Goal: Navigation & Orientation: Find specific page/section

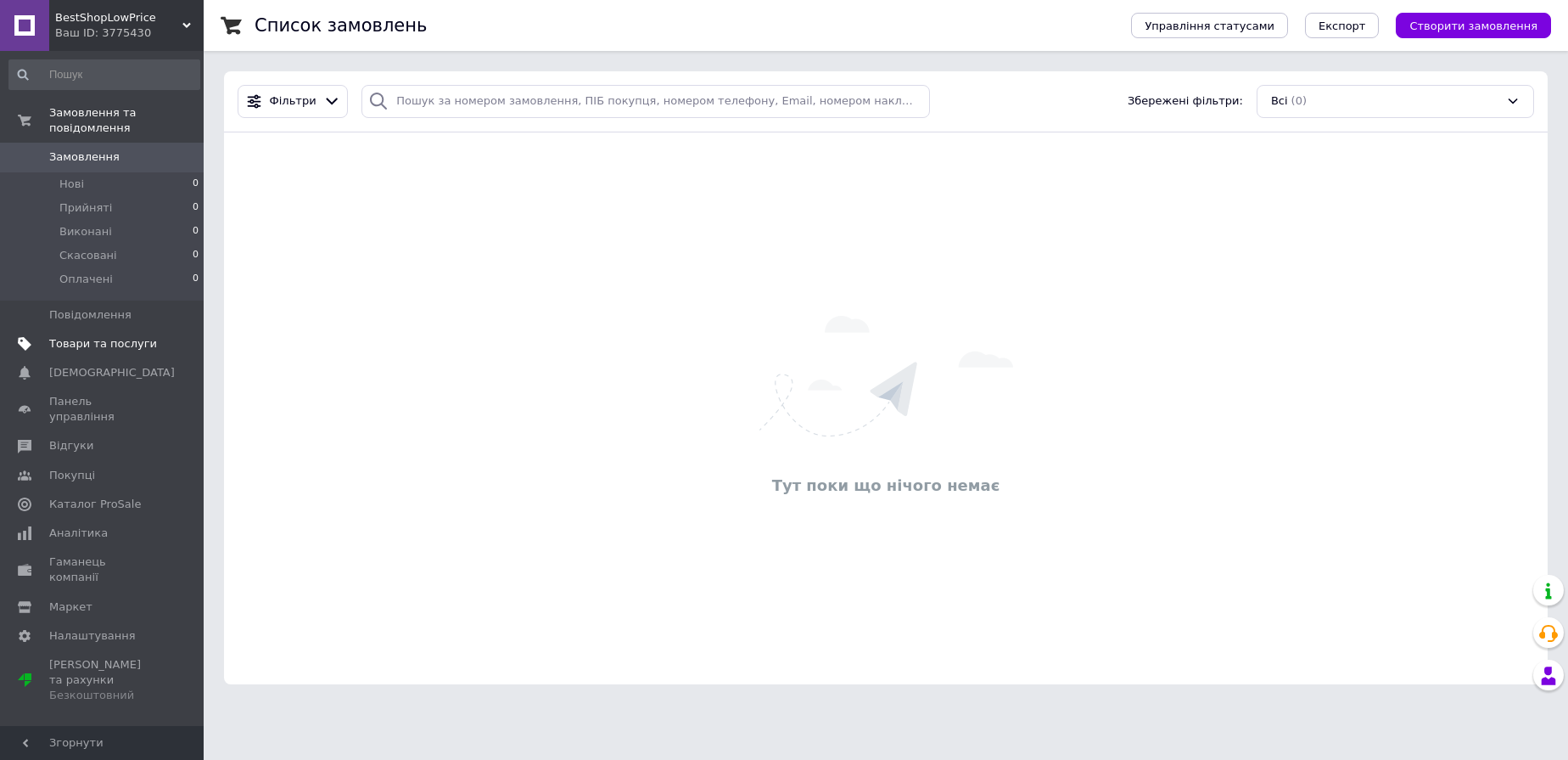
click at [102, 341] on span "Товари та послуги" at bounding box center [103, 344] width 107 height 16
click at [511, 96] on input "search" at bounding box center [645, 102] width 568 height 33
click at [1060, 96] on div "Фільтри Збережені фільтри: Всі (0)" at bounding box center [886, 102] width 1310 height 33
click at [796, 99] on input "search" at bounding box center [645, 102] width 568 height 33
drag, startPoint x: 984, startPoint y: 99, endPoint x: 849, endPoint y: 101, distance: 135.0
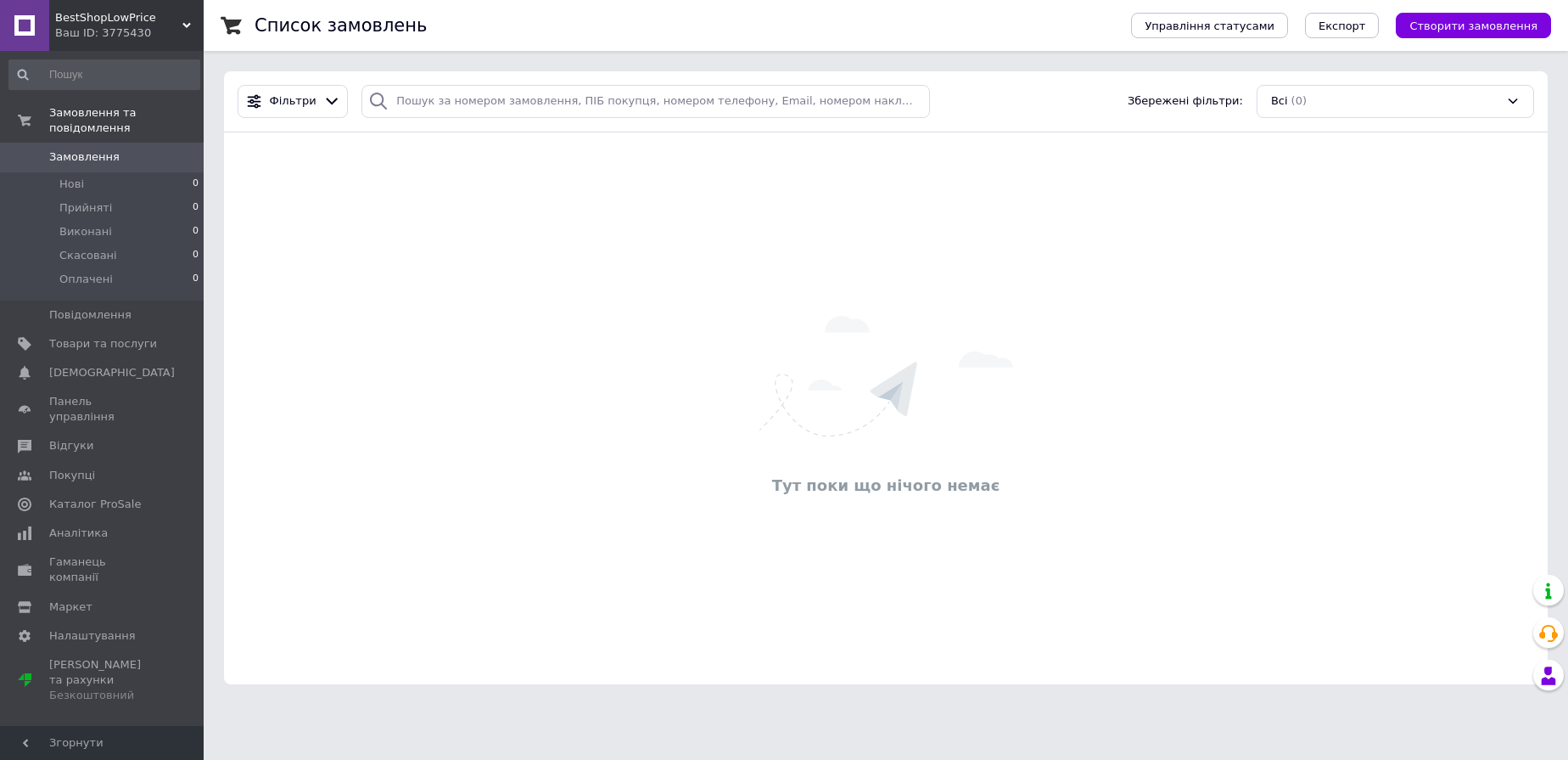
click at [974, 99] on div "Фільтри Збережені фільтри: Всі (0)" at bounding box center [886, 102] width 1310 height 33
click at [849, 101] on input "search" at bounding box center [645, 102] width 568 height 33
click at [1011, 101] on div "Фільтри Збережені фільтри: Всі (0)" at bounding box center [886, 102] width 1310 height 33
click at [1402, 106] on div "Всі (0)" at bounding box center [1395, 102] width 277 height 33
click at [1048, 103] on div "Фільтри Збережені фільтри: Всі (0) Всі (0) Управління фільтрами" at bounding box center [886, 102] width 1310 height 33
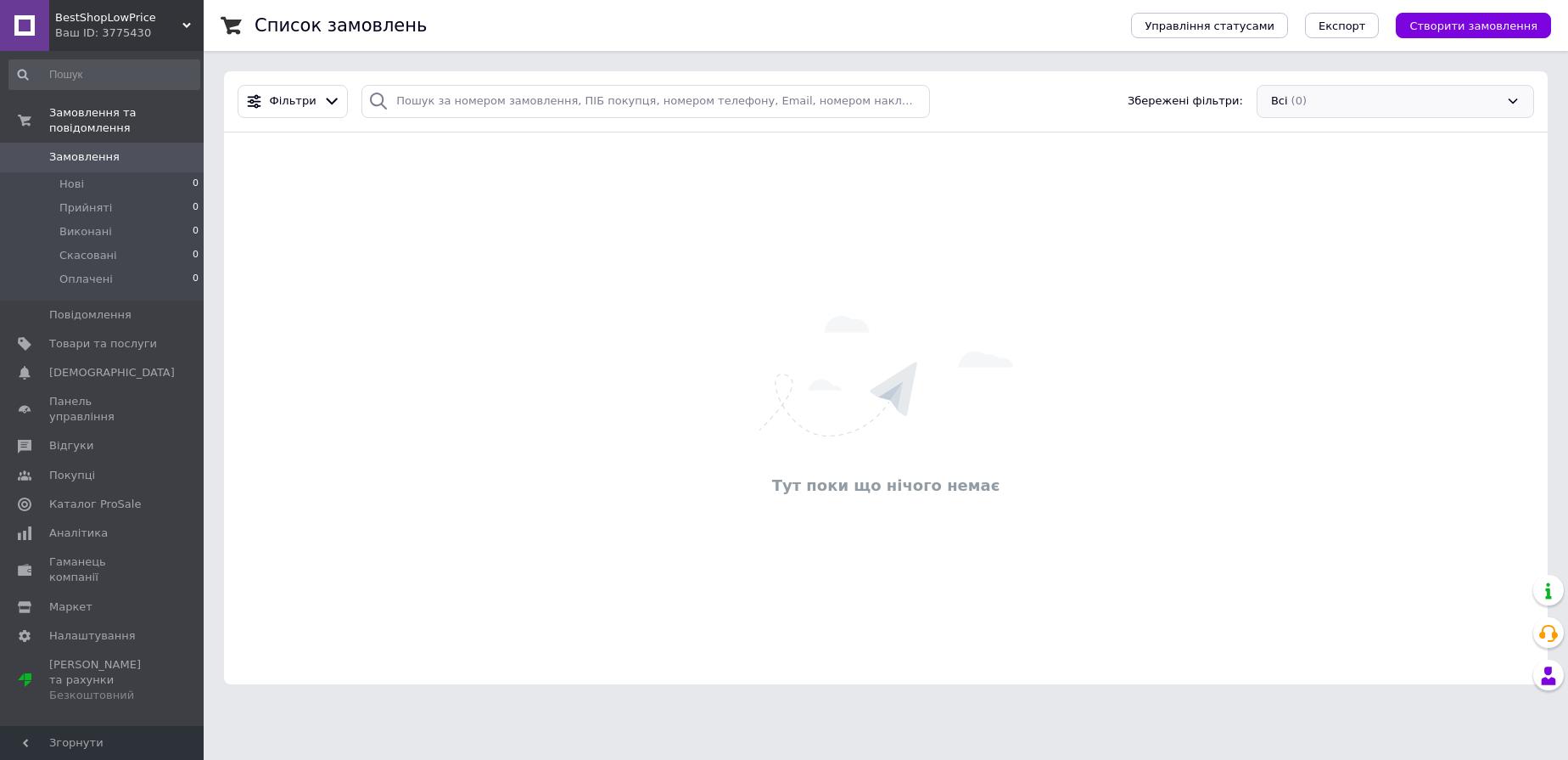
click at [1338, 104] on div "Всі (0)" at bounding box center [1395, 102] width 277 height 33
drag, startPoint x: 1297, startPoint y: 140, endPoint x: 1001, endPoint y: 551, distance: 506.5
click at [1001, 551] on div "Фільтри Збережені фільтри: Всі (0) Всі (0) Управління фільтрами Тут поки що ніч…" at bounding box center [886, 378] width 1324 height 613
click at [1348, 118] on div "Фільтри Збережені фільтри: Всі (0)" at bounding box center [886, 102] width 1324 height 62
click at [1334, 93] on div "Всі (0)" at bounding box center [1395, 102] width 277 height 33
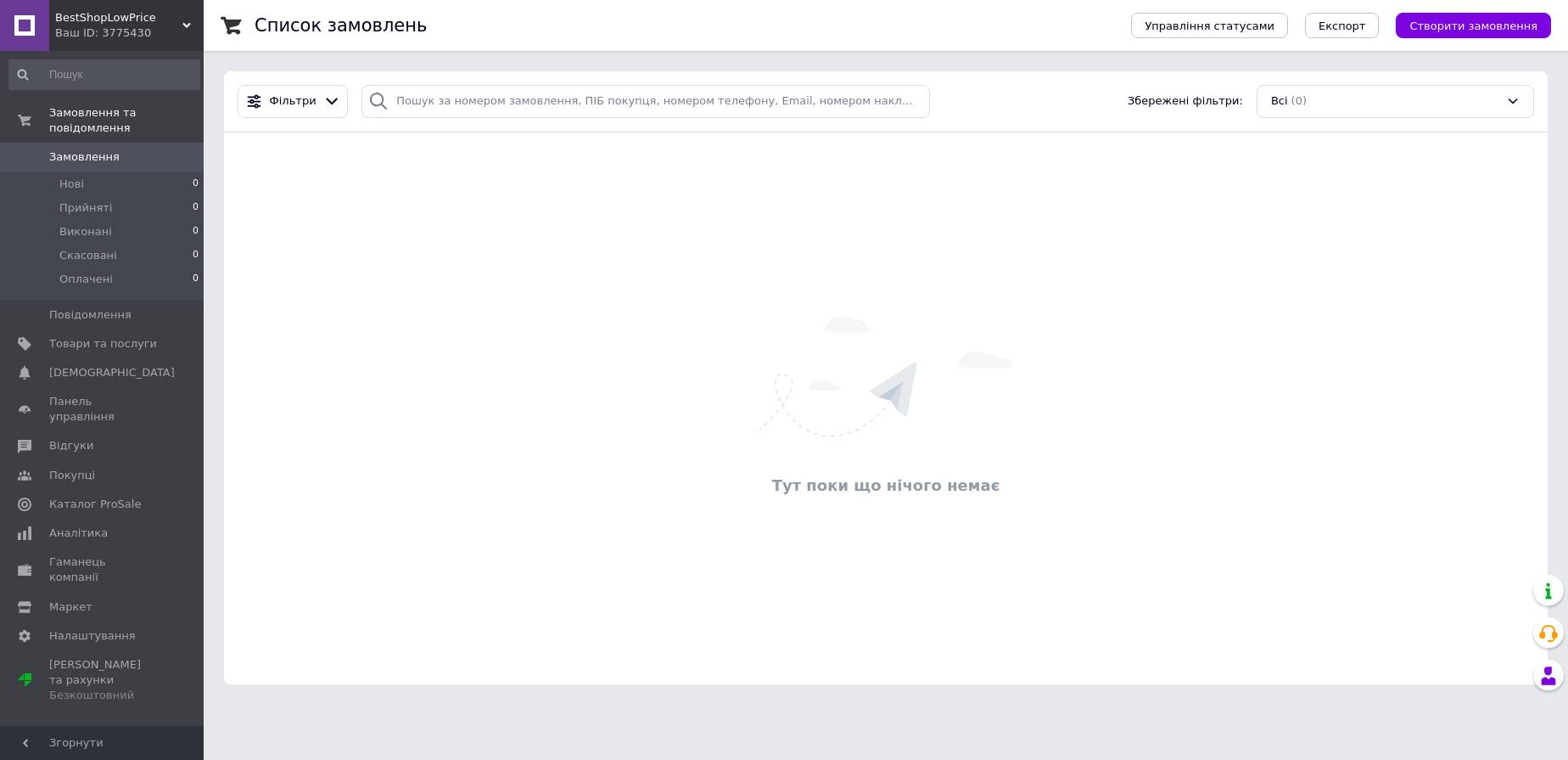
click at [1333, 106] on div "Всі (0)" at bounding box center [1395, 102] width 277 height 33
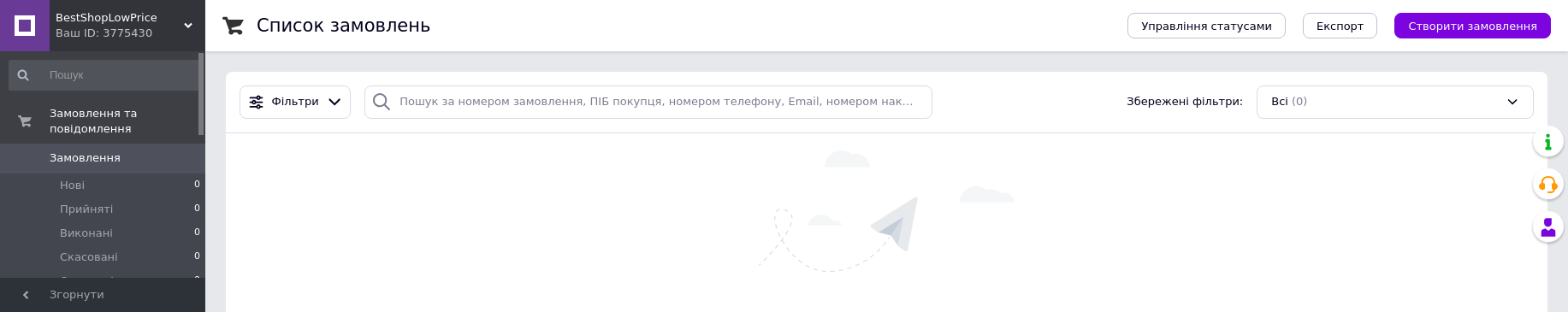
click at [1344, 106] on div "Всі (0)" at bounding box center [1396, 102] width 278 height 33
click at [1034, 109] on div "Фільтри Збережені фільтри: Всі (0) Всі (0) Управління фільтрами" at bounding box center [886, 102] width 1308 height 33
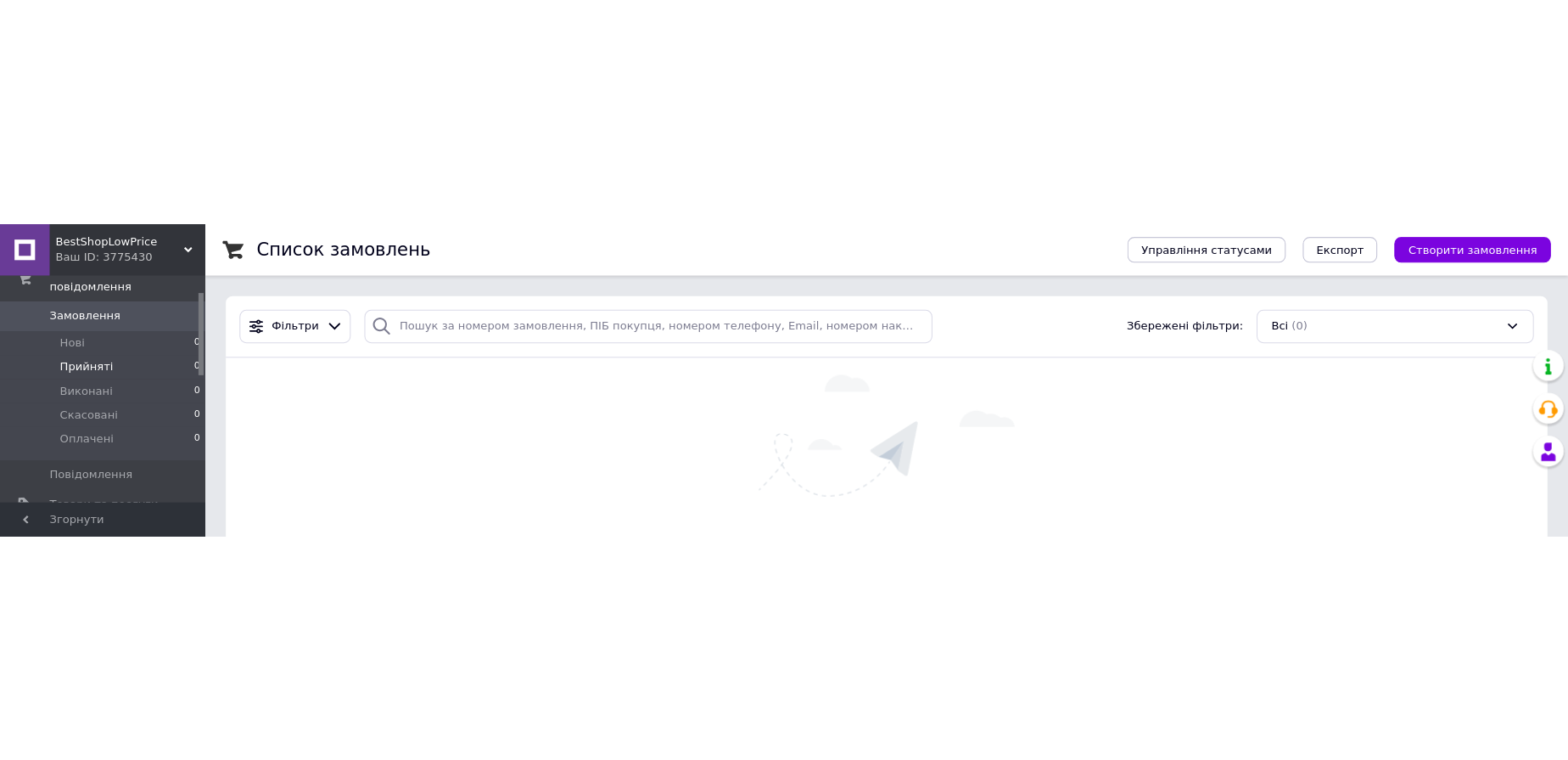
scroll to position [204, 0]
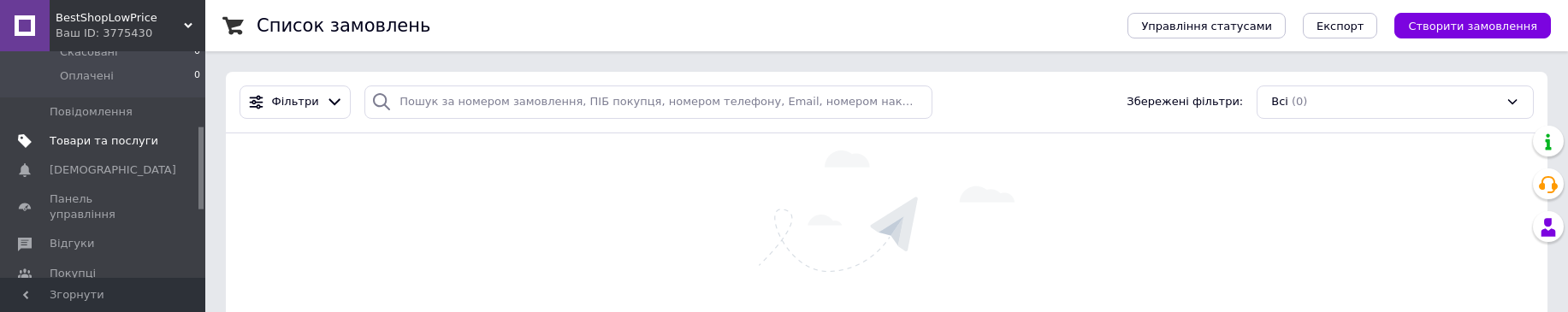
click at [119, 145] on span "Товари та послуги" at bounding box center [103, 142] width 108 height 16
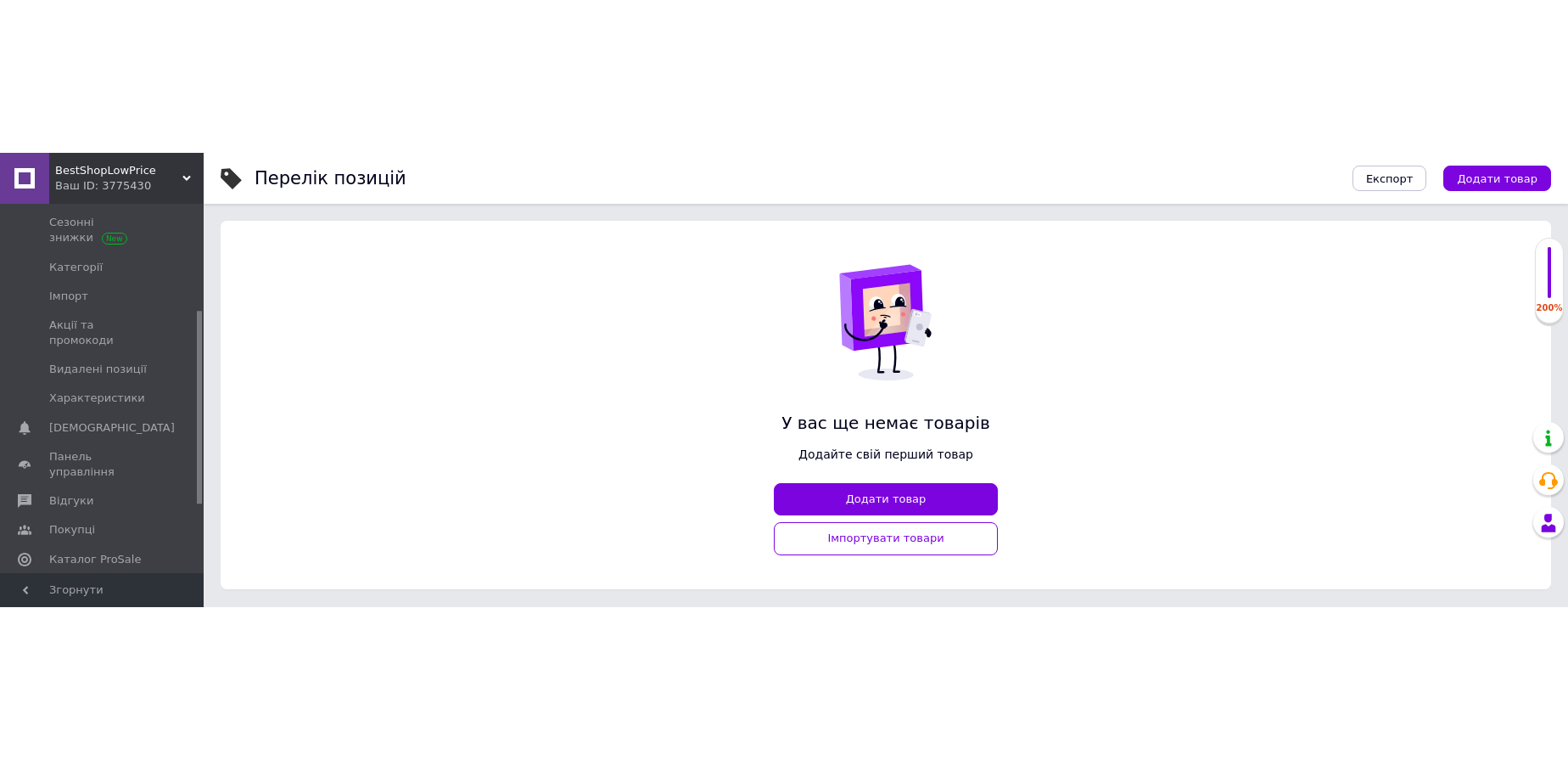
scroll to position [29, 0]
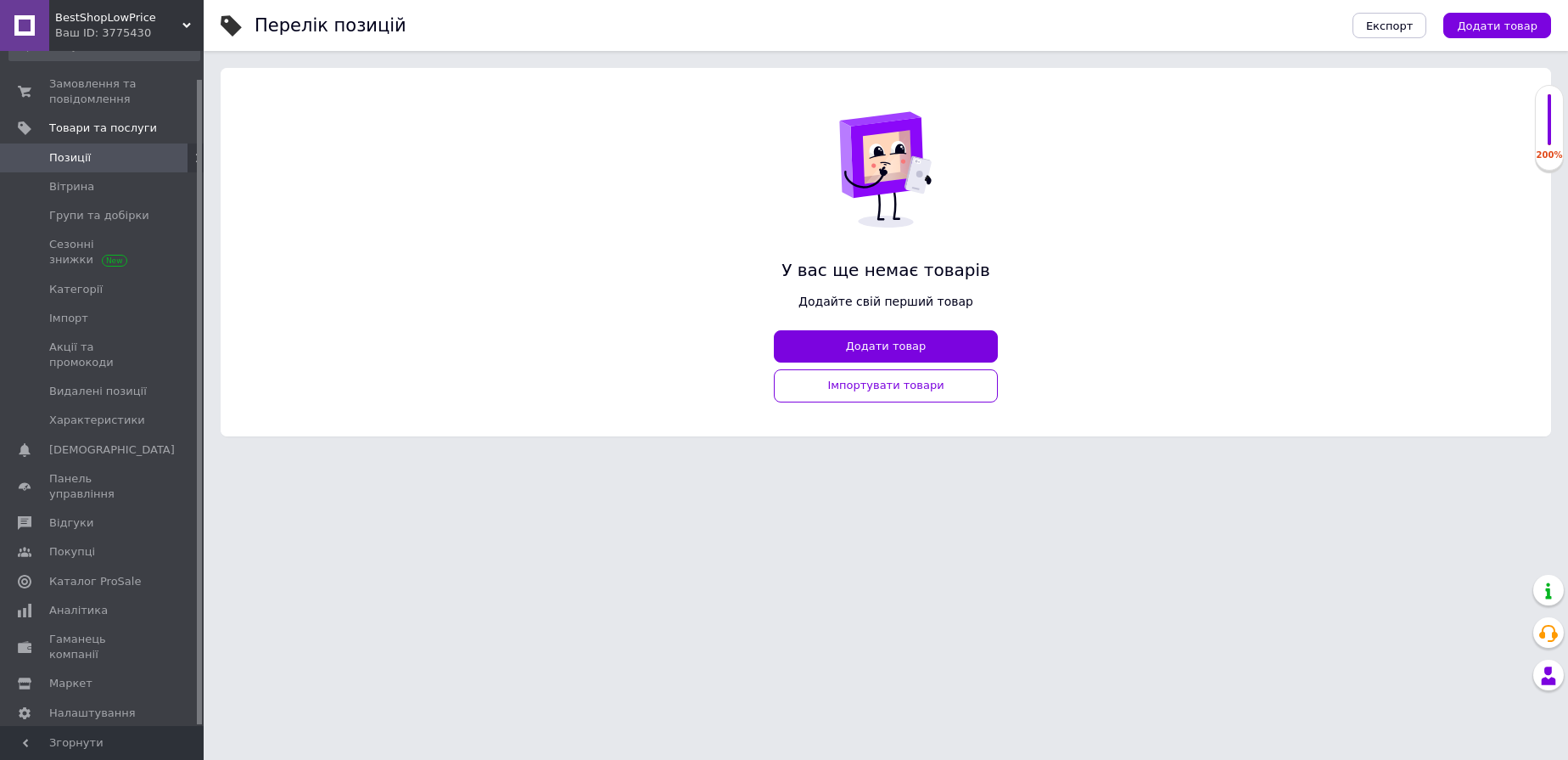
click at [186, 41] on div "Ваш ID: 3775430" at bounding box center [129, 33] width 148 height 16
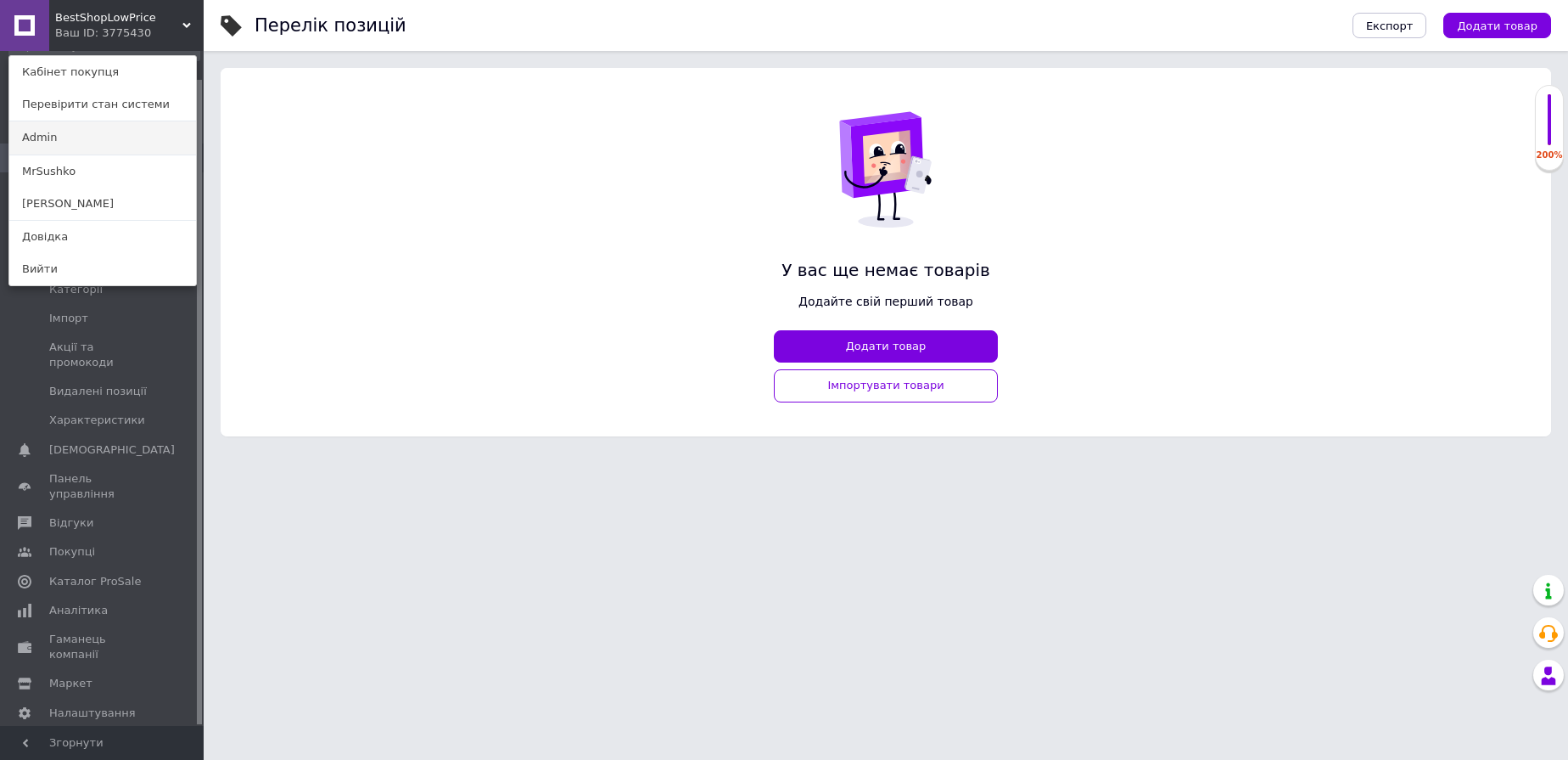
click at [55, 146] on link "Admin" at bounding box center [103, 137] width 186 height 32
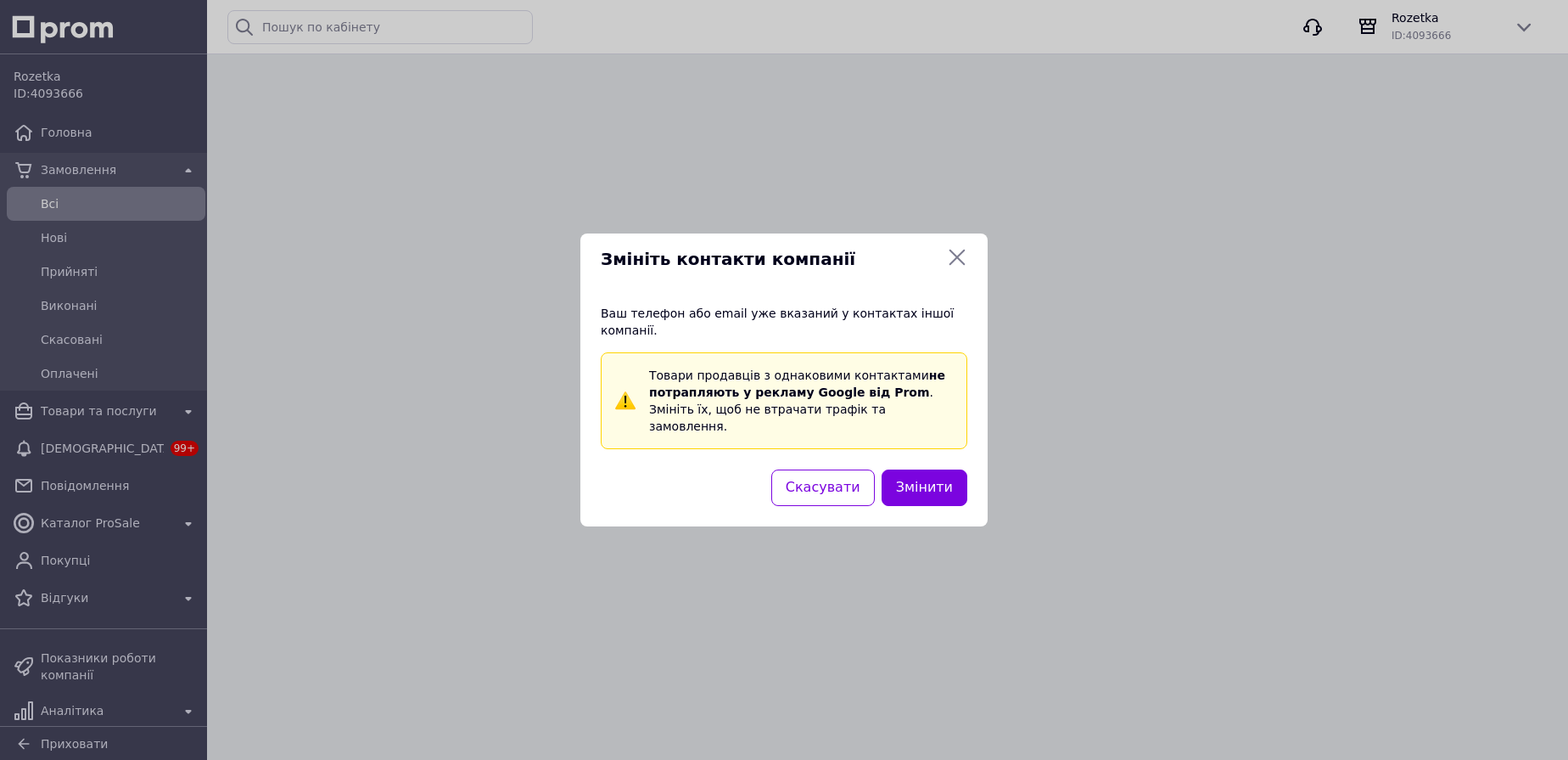
click at [953, 268] on icon at bounding box center [957, 257] width 21 height 21
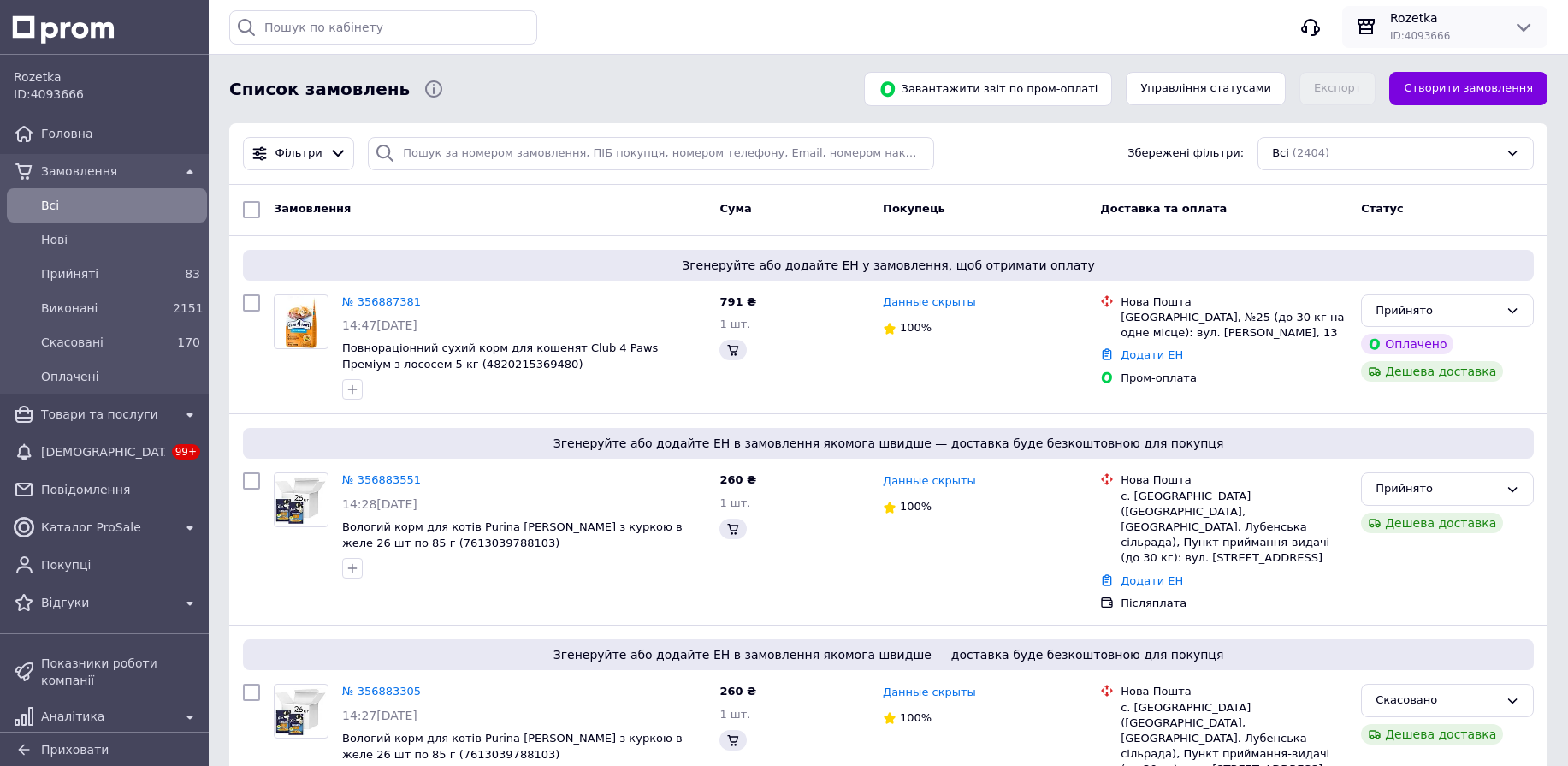
click at [1527, 13] on div "Rozetka ID: 4093666" at bounding box center [1445, 27] width 192 height 34
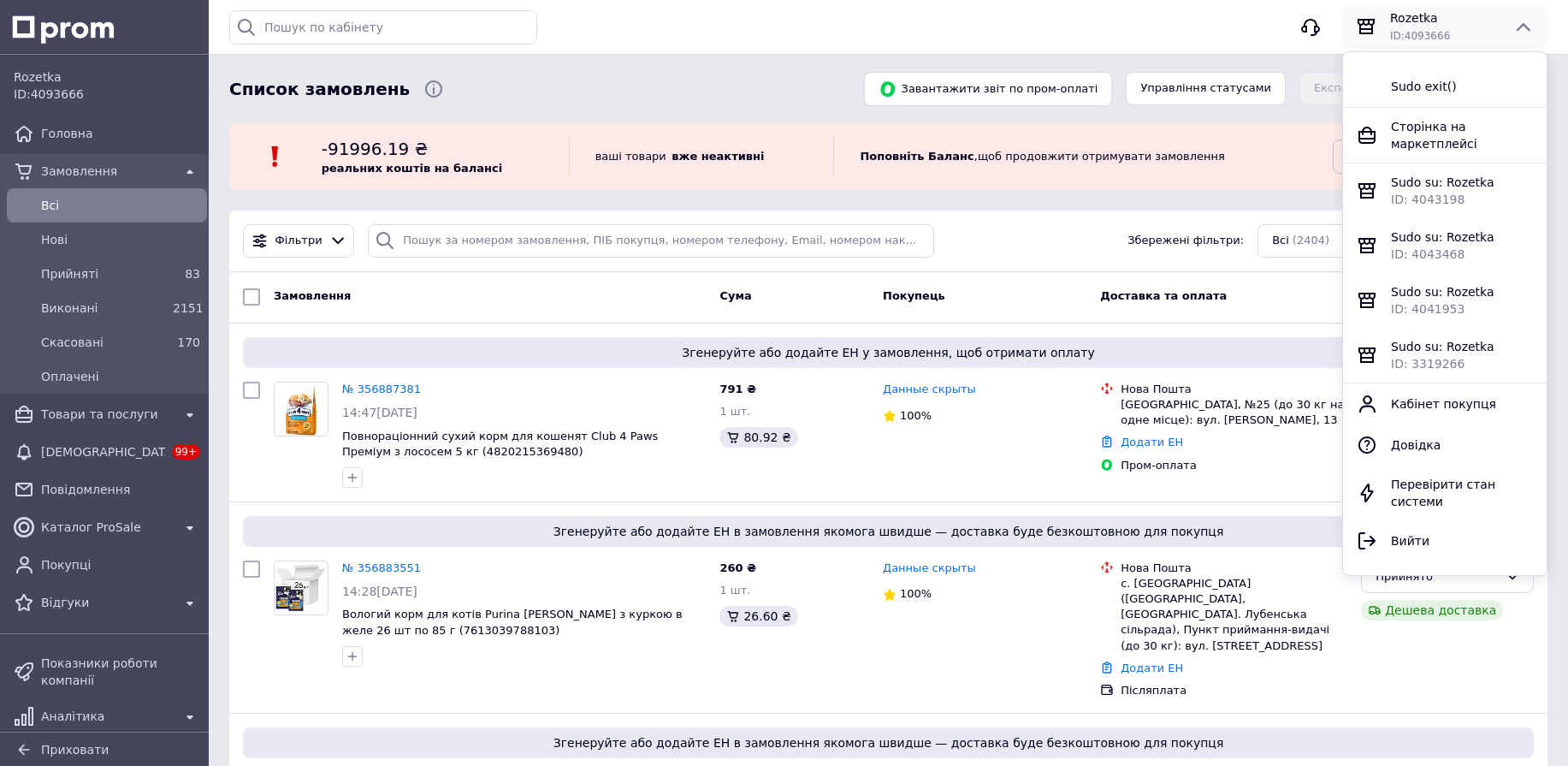
click at [663, 30] on div "Історія пошуку Очистити всю товар" at bounding box center [754, 27] width 1049 height 34
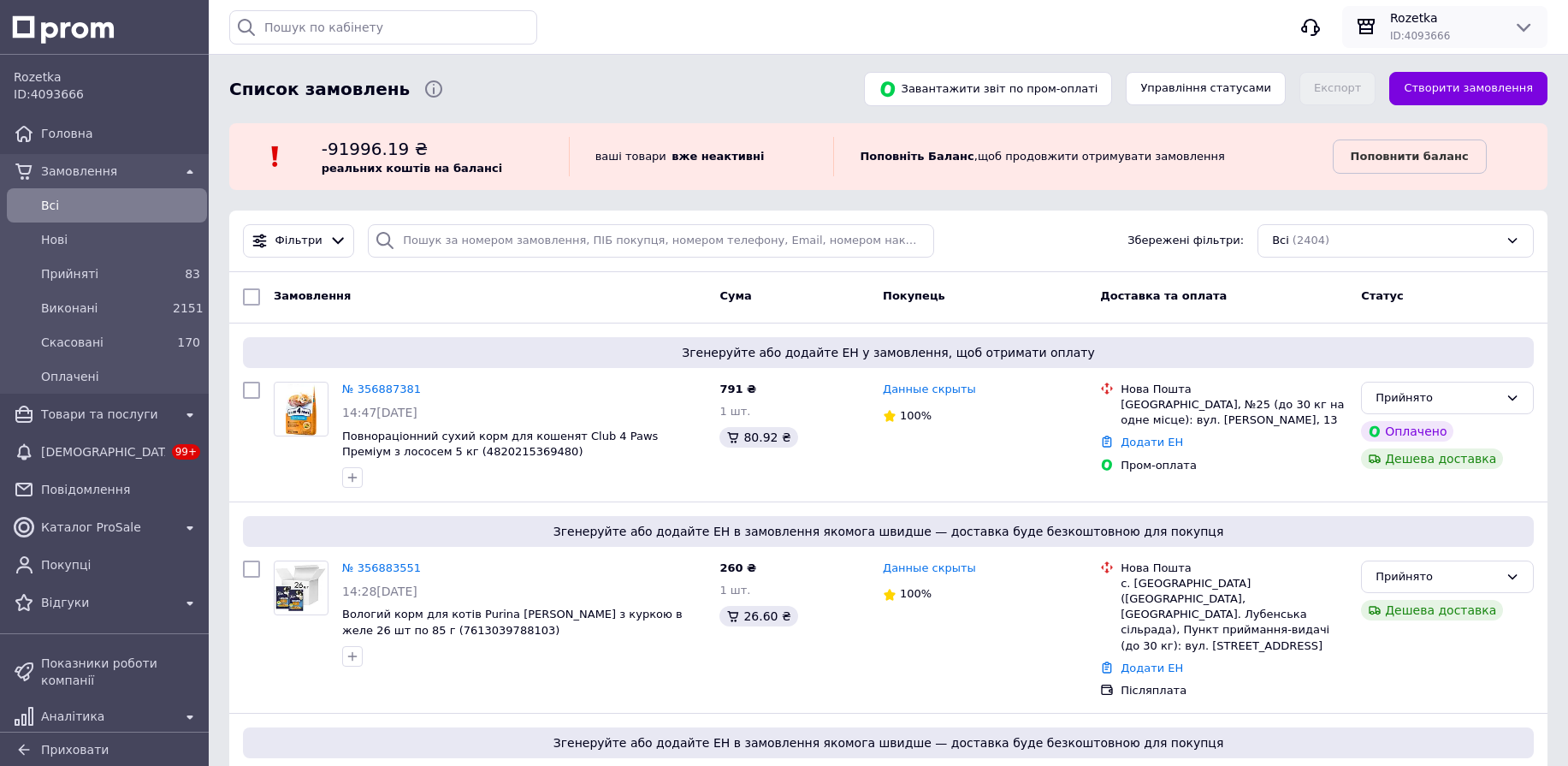
click at [1521, 32] on icon at bounding box center [1524, 27] width 21 height 21
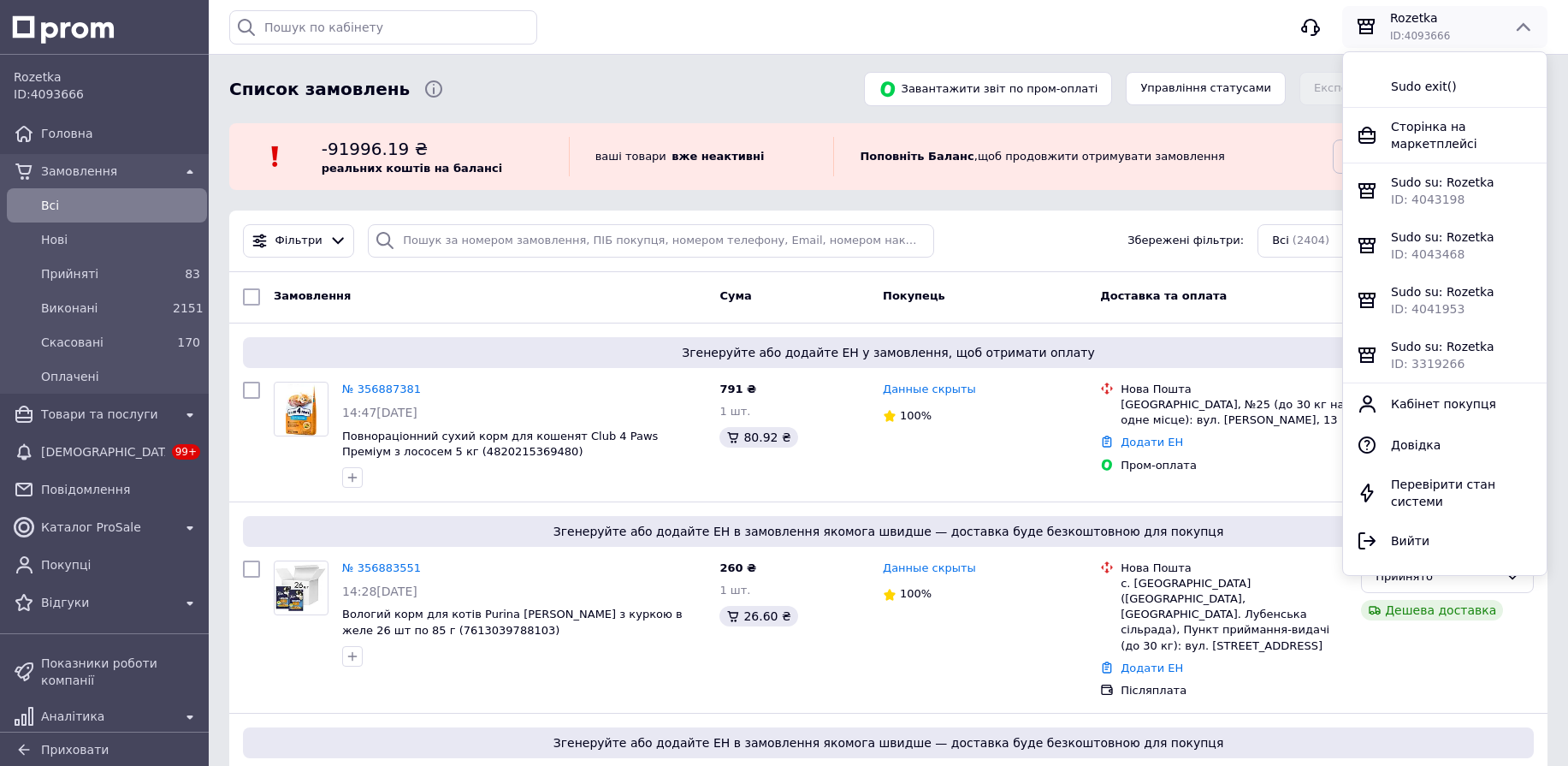
click at [1110, 24] on div "Історія пошуку Очистити всю товар" at bounding box center [754, 27] width 1049 height 34
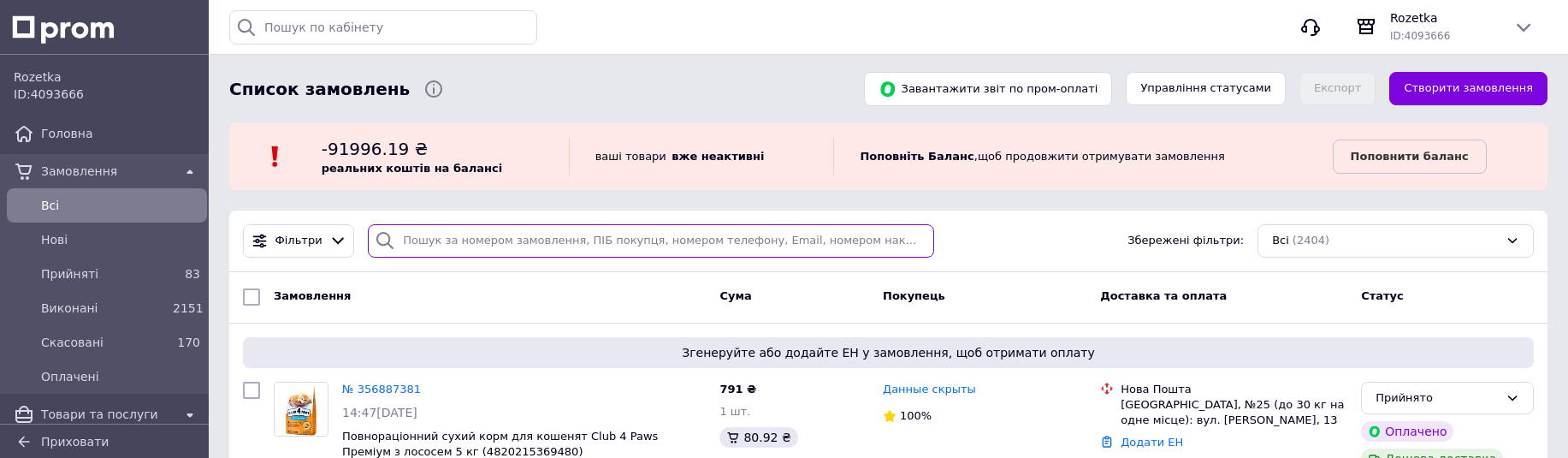
click at [441, 247] on input "search" at bounding box center [651, 241] width 566 height 33
click at [629, 93] on div "Список замовлень" at bounding box center [535, 89] width 621 height 34
click at [1501, 23] on div "Rozetka ID: 4093666" at bounding box center [1444, 27] width 123 height 34
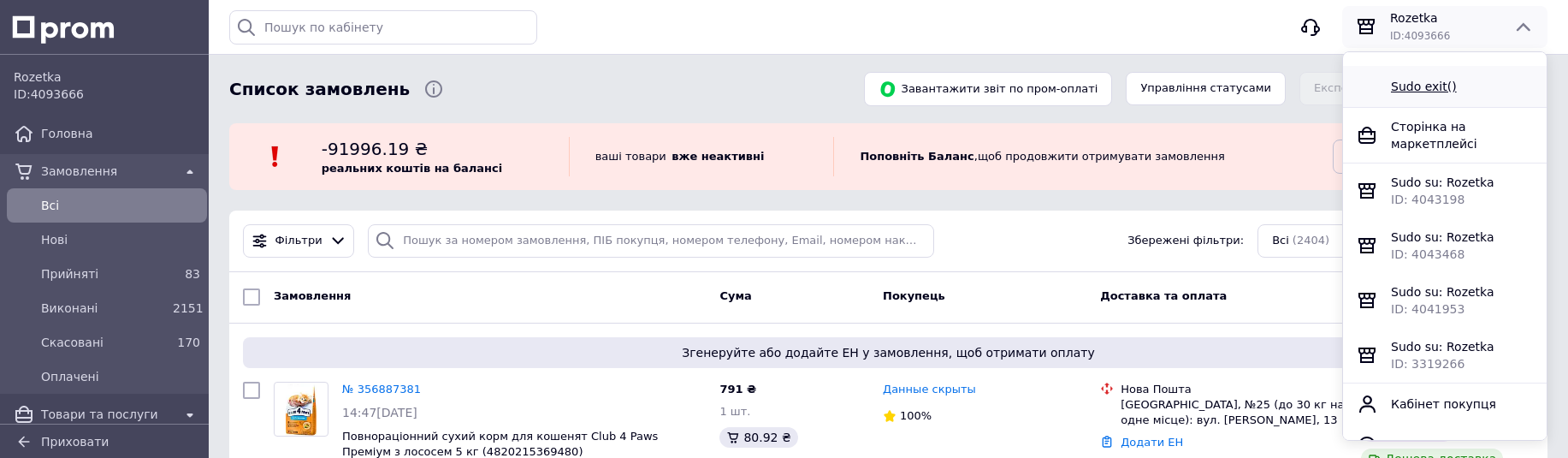
click at [1455, 83] on div "Sudo exit()" at bounding box center [1462, 86] width 142 height 17
